Goal: Ask a question

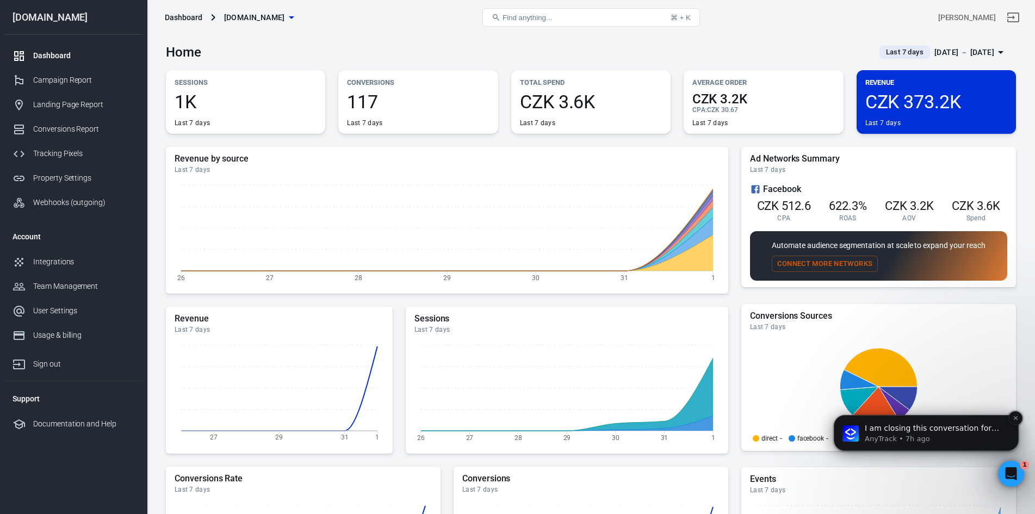
click at [886, 442] on p "AnyTrack • 7h ago" at bounding box center [935, 439] width 140 height 10
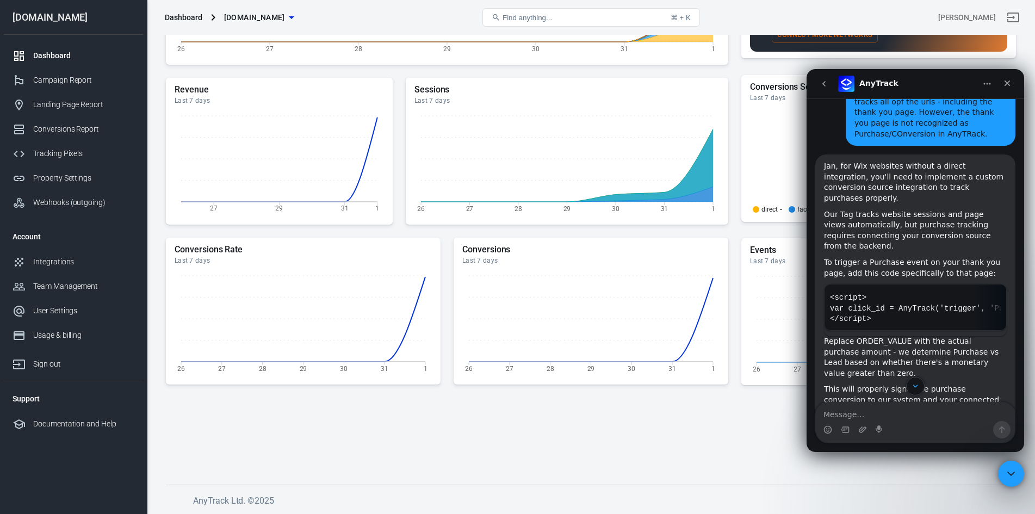
scroll to position [1871, 0]
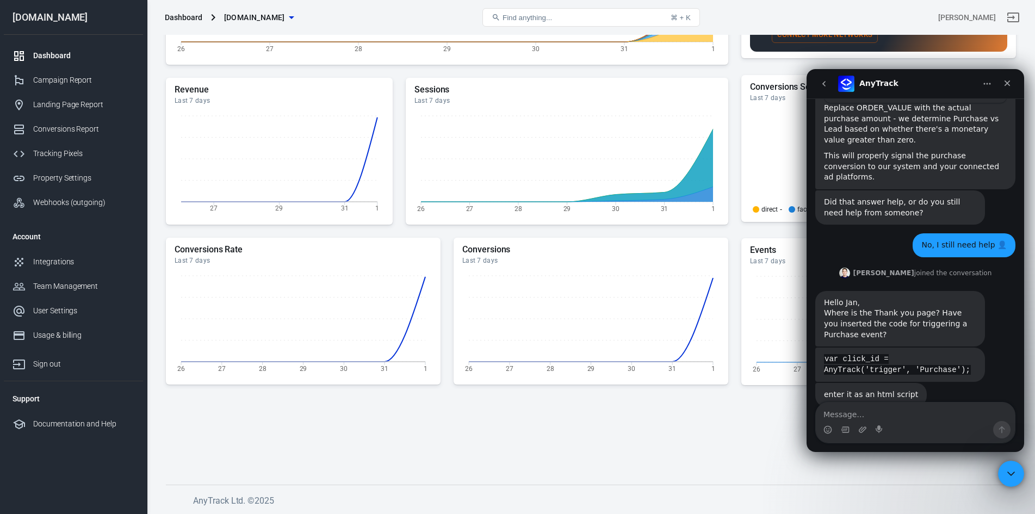
click at [931, 429] on div "Intercom messenger" at bounding box center [915, 429] width 199 height 17
click at [887, 414] on textarea "Message…" at bounding box center [915, 411] width 199 height 18
type textarea "H"
click at [1004, 82] on icon "Close" at bounding box center [1007, 83] width 9 height 9
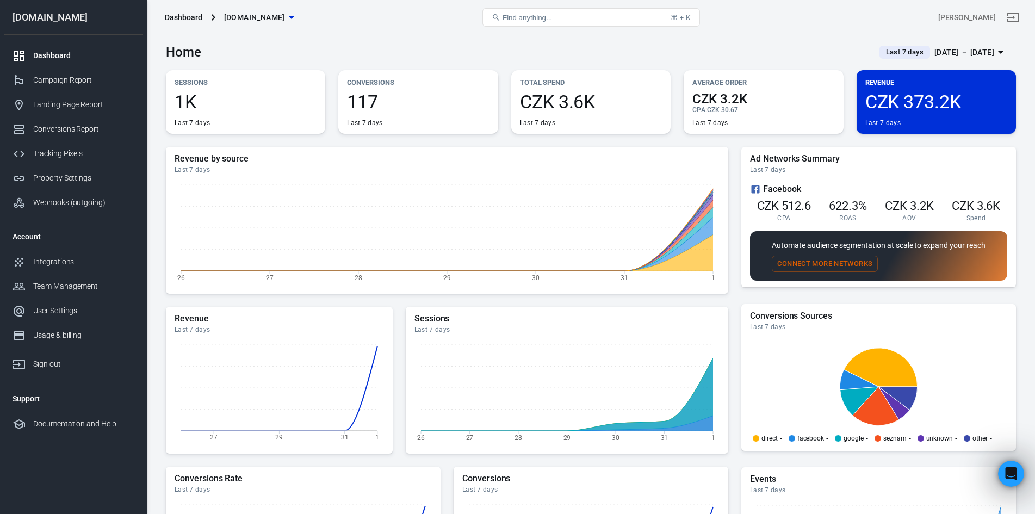
drag, startPoint x: 774, startPoint y: 178, endPoint x: 733, endPoint y: 211, distance: 53.0
click at [733, 211] on div "Revenue by source Last 7 days 26 27 28 29 30 31 1 Revenue Last 7 days 27 29 31 …" at bounding box center [591, 421] width 850 height 549
